Goal: Task Accomplishment & Management: Use online tool/utility

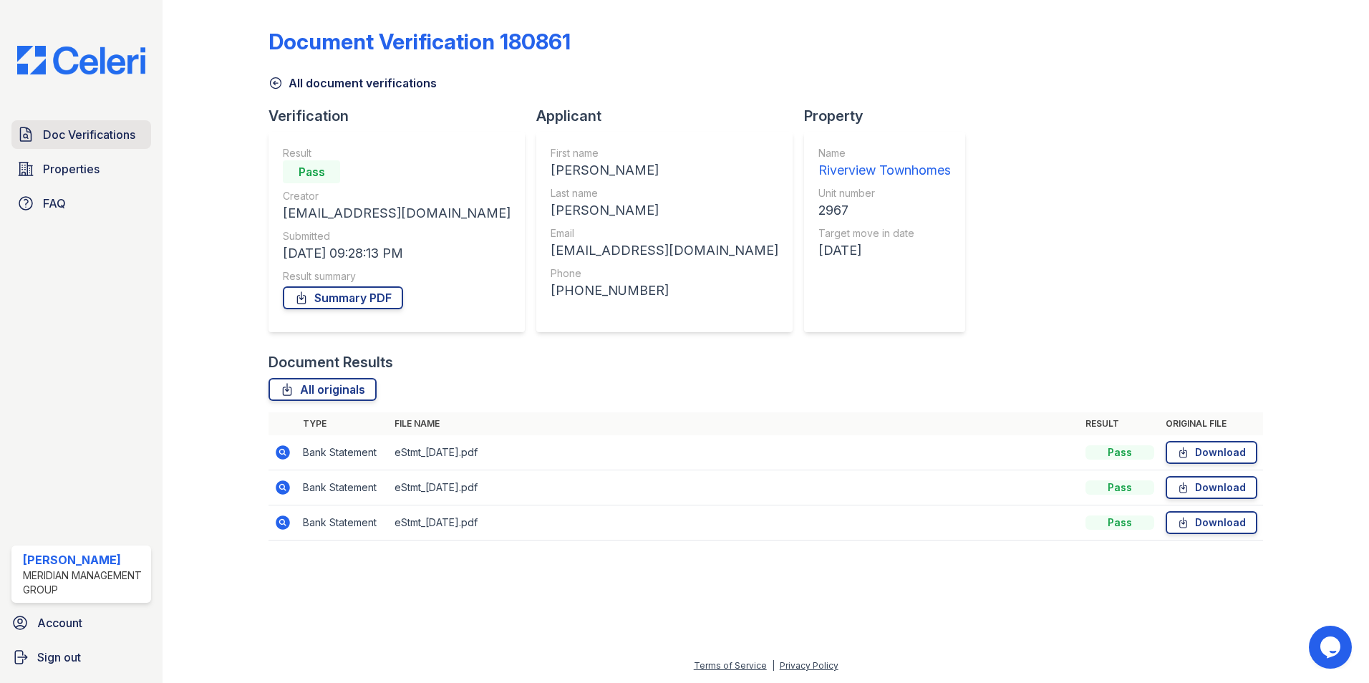
click at [104, 135] on span "Doc Verifications" at bounding box center [89, 134] width 92 height 17
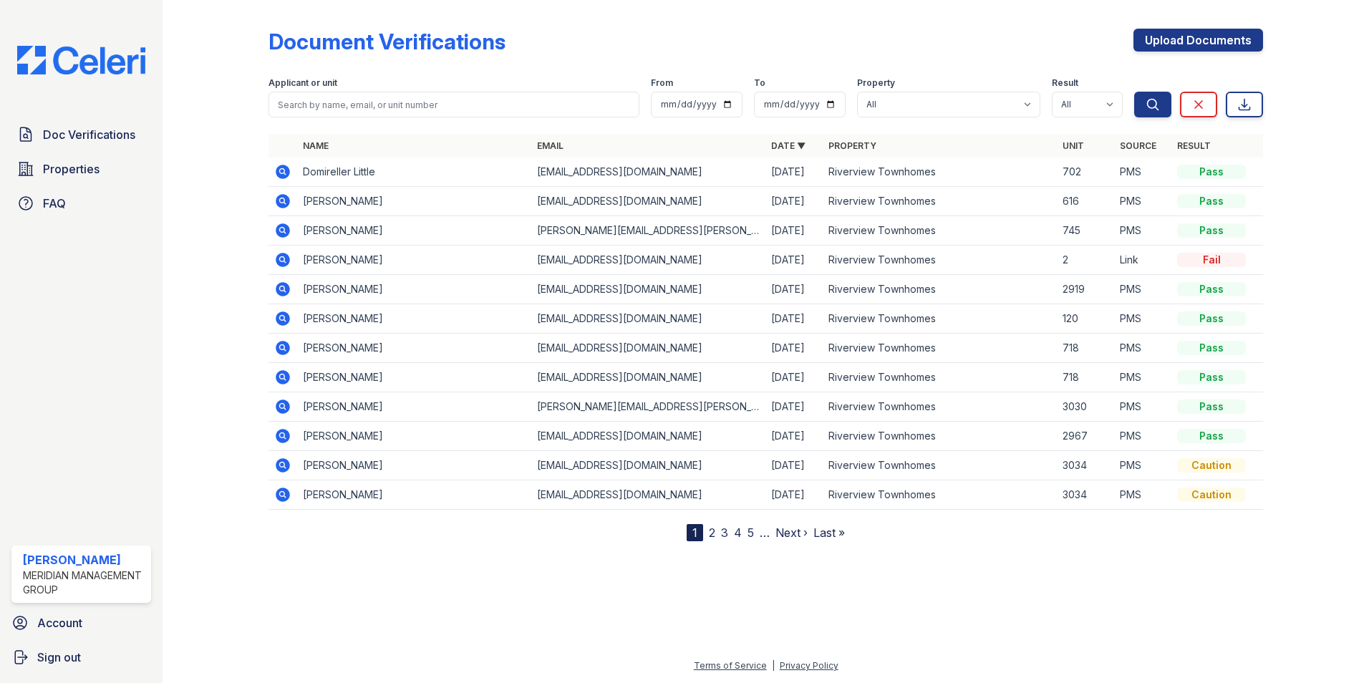
click at [284, 226] on icon at bounding box center [283, 230] width 14 height 14
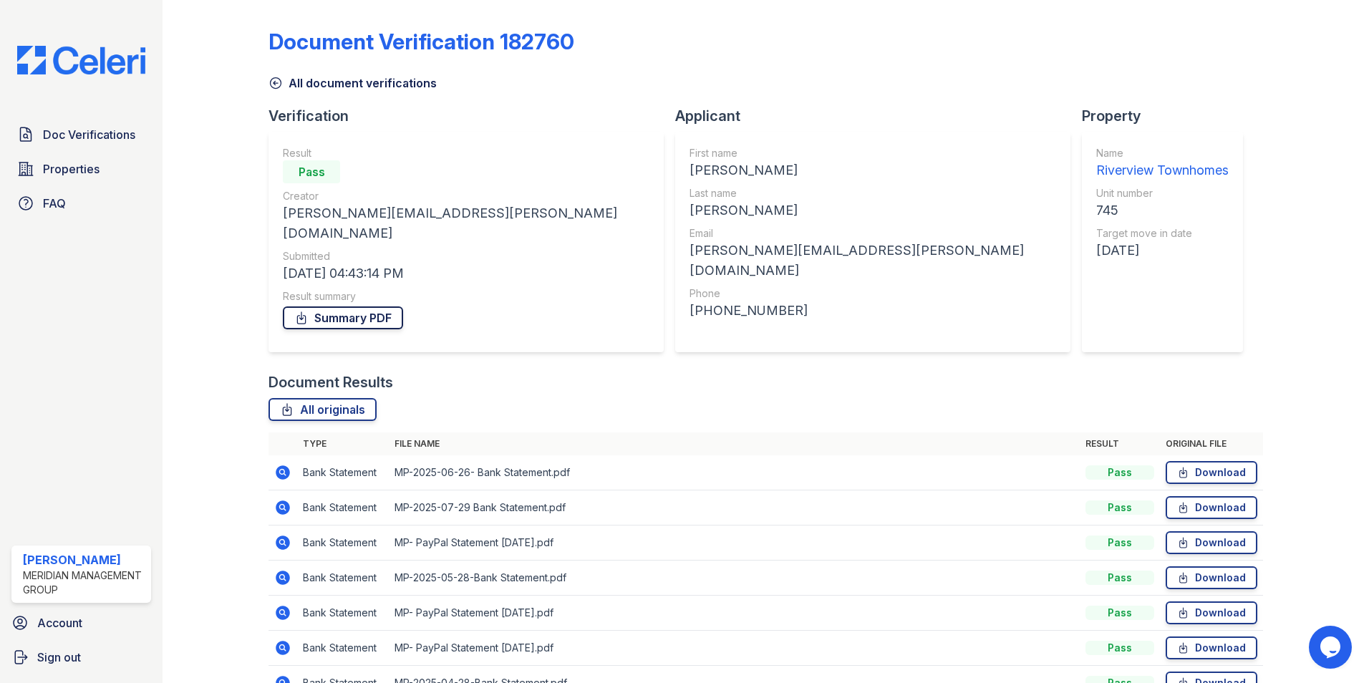
click at [339, 306] on link "Summary PDF" at bounding box center [343, 317] width 120 height 23
click at [83, 132] on span "Doc Verifications" at bounding box center [89, 134] width 92 height 17
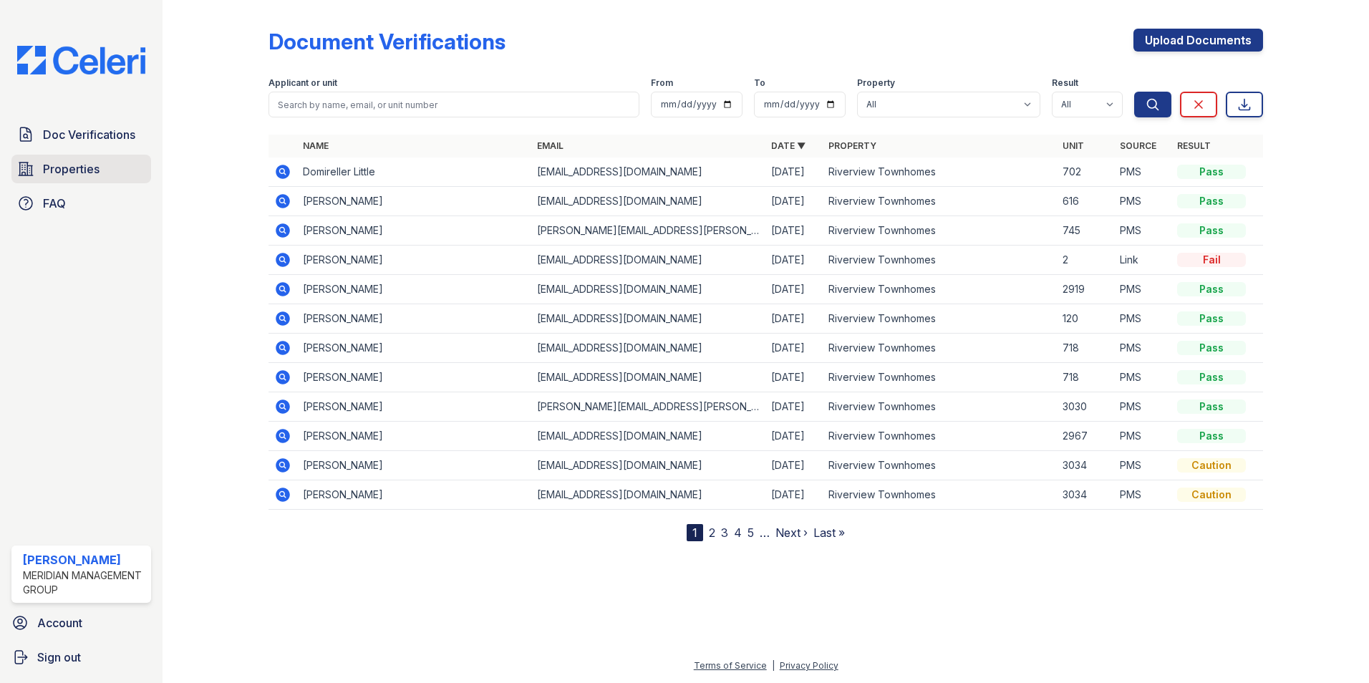
click at [68, 170] on span "Properties" at bounding box center [71, 168] width 57 height 17
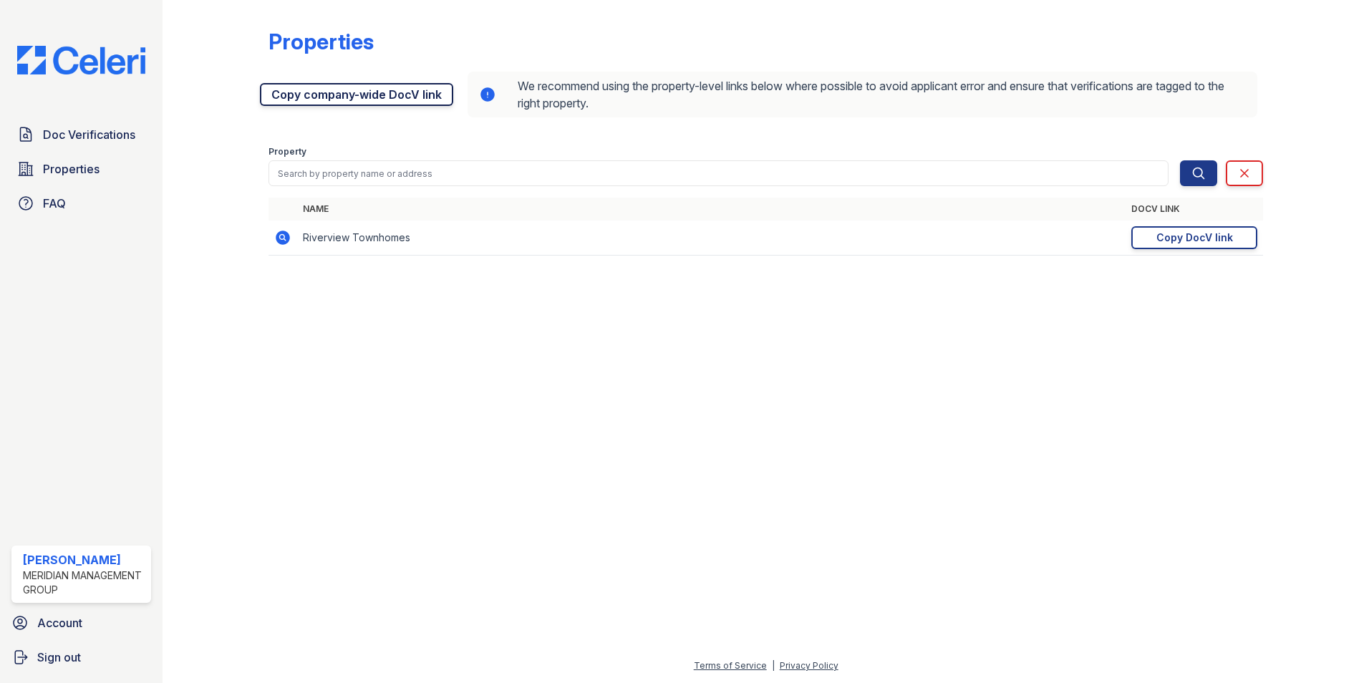
click at [347, 100] on link "Copy company-wide DocV link" at bounding box center [356, 94] width 193 height 23
click at [59, 162] on span "Properties" at bounding box center [71, 168] width 57 height 17
click at [86, 135] on span "Doc Verifications" at bounding box center [89, 134] width 92 height 17
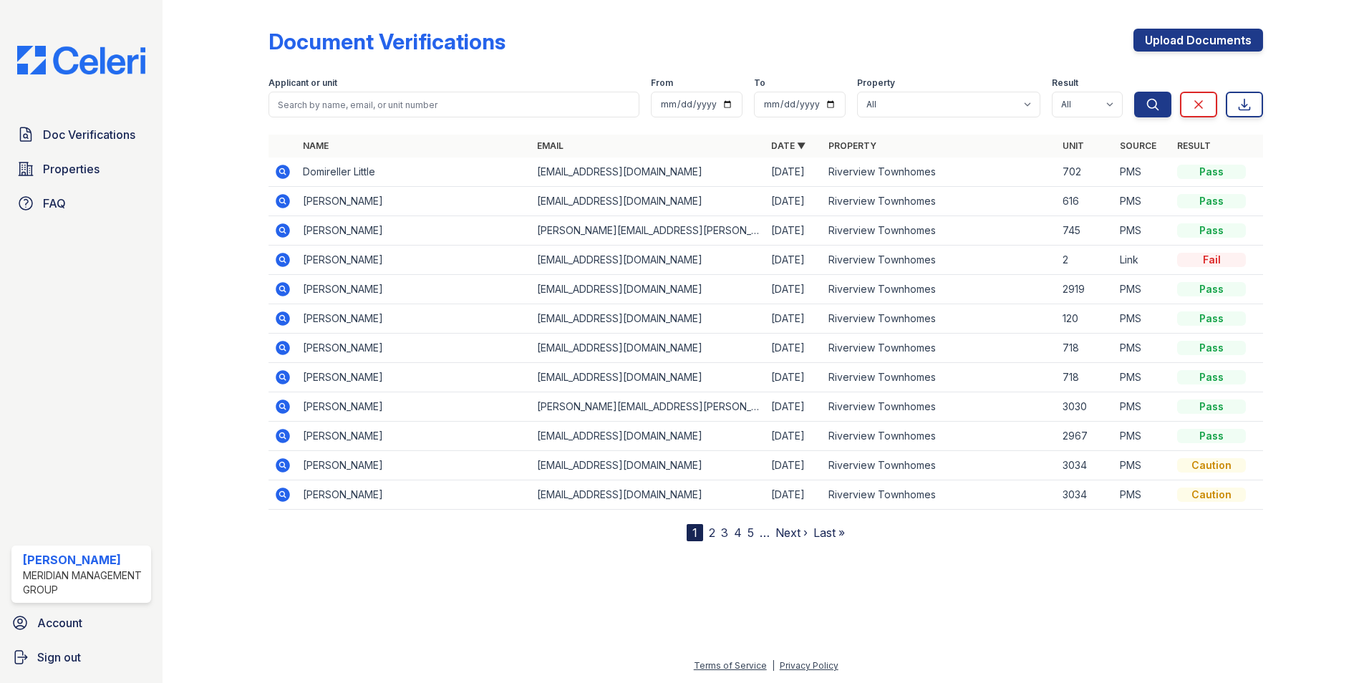
click at [711, 534] on link "2" at bounding box center [712, 533] width 6 height 14
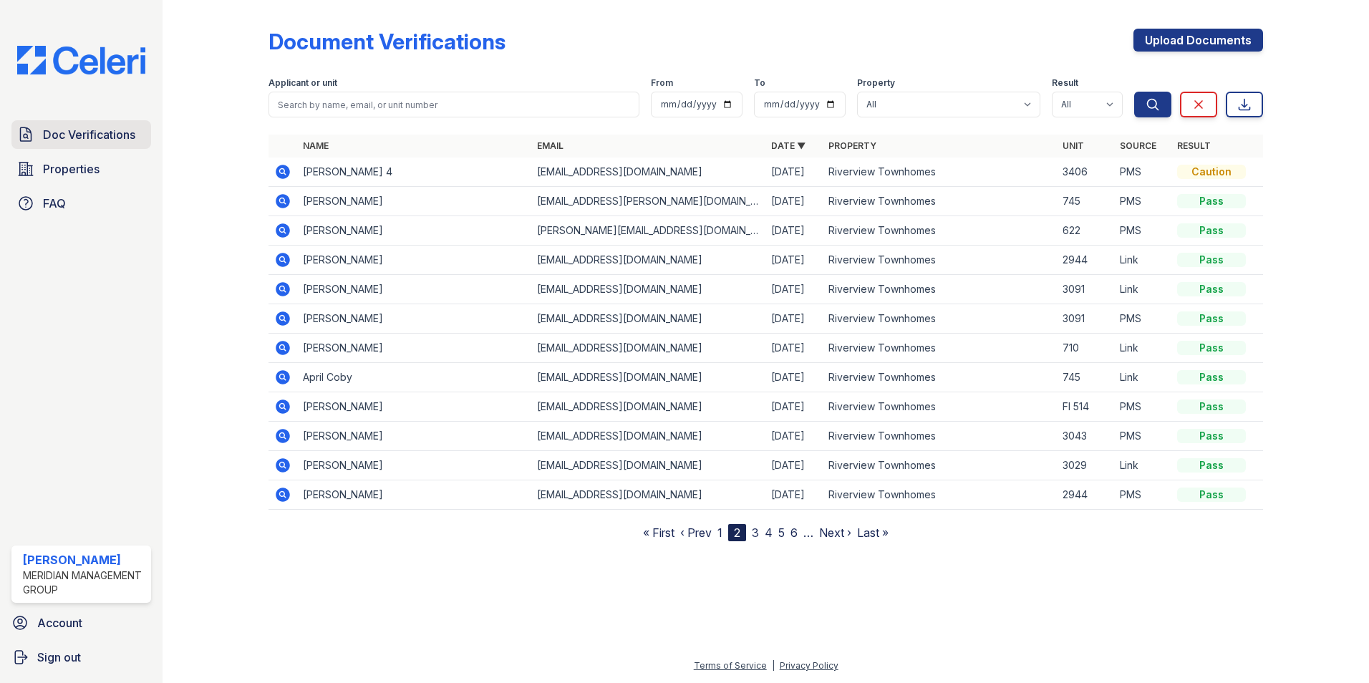
click at [93, 139] on span "Doc Verifications" at bounding box center [89, 134] width 92 height 17
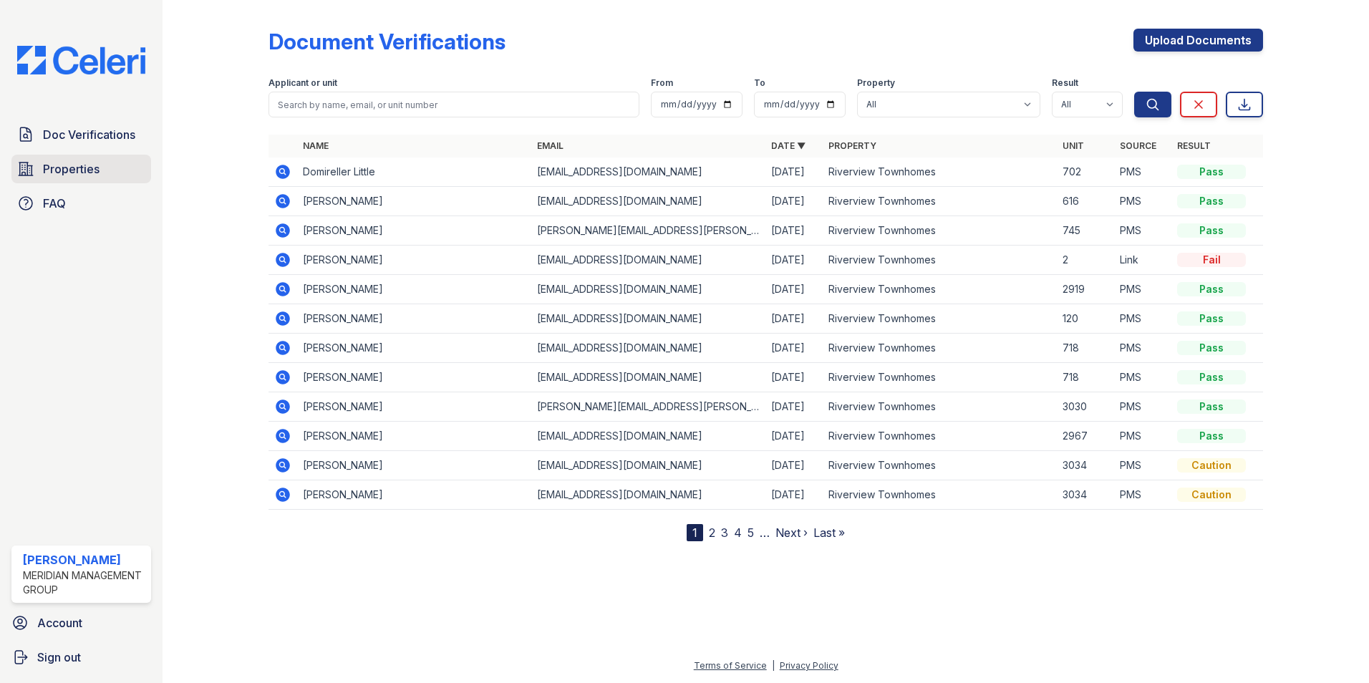
click at [46, 163] on span "Properties" at bounding box center [71, 168] width 57 height 17
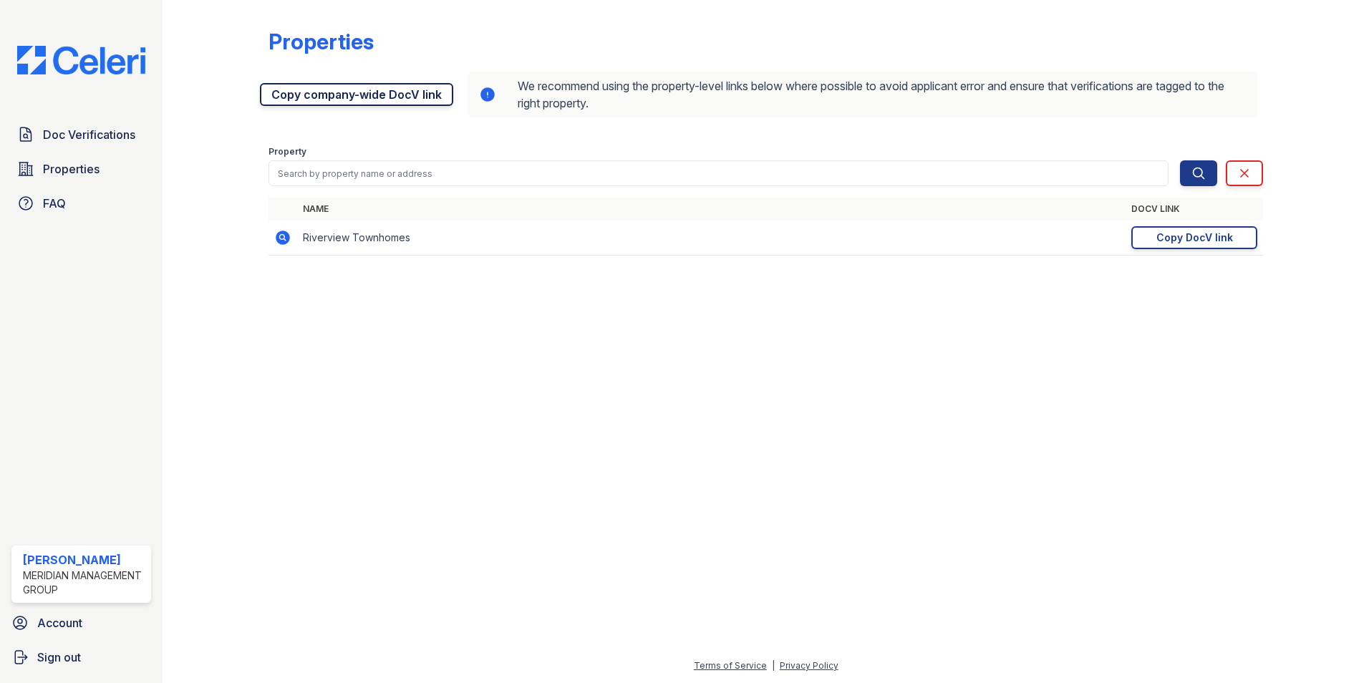
click at [390, 94] on link "Copy company-wide DocV link" at bounding box center [356, 94] width 193 height 23
